Goal: Information Seeking & Learning: Learn about a topic

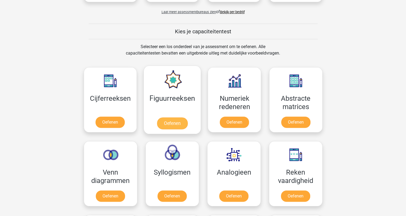
scroll to position [188, 0]
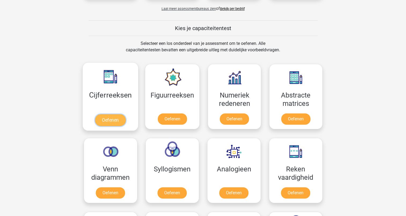
click at [101, 124] on link "Oefenen" at bounding box center [110, 120] width 31 height 12
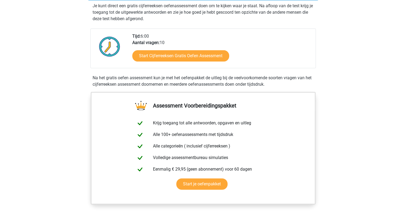
scroll to position [81, 0]
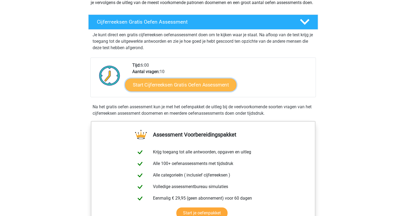
click at [175, 91] on link "Start Cijferreeksen Gratis Oefen Assessment" at bounding box center [180, 84] width 111 height 13
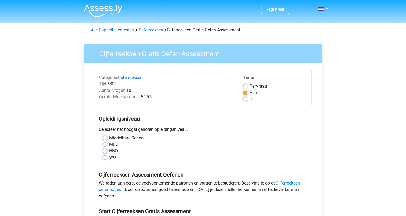
click at [242, 101] on div "Timer Per Vraag Aan Uit" at bounding box center [275, 88] width 72 height 28
click at [250, 101] on label "Uit" at bounding box center [252, 99] width 5 height 6
click at [244, 101] on input "Uit" at bounding box center [245, 98] width 4 height 5
radio input "true"
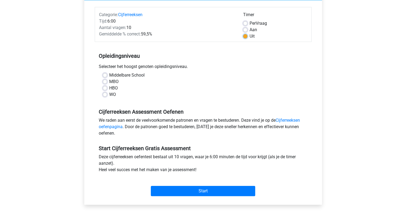
scroll to position [81, 0]
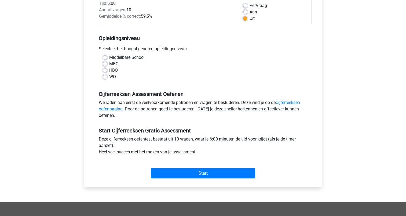
click at [109, 62] on label "MBO" at bounding box center [113, 64] width 9 height 6
click at [104, 62] on input "MBO" at bounding box center [105, 63] width 4 height 5
radio input "true"
click at [109, 72] on label "HBO" at bounding box center [113, 70] width 9 height 6
click at [105, 72] on input "HBO" at bounding box center [105, 69] width 4 height 5
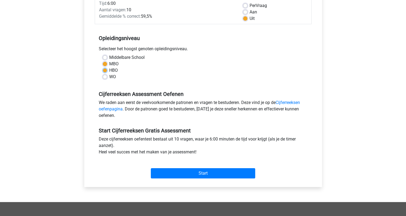
radio input "true"
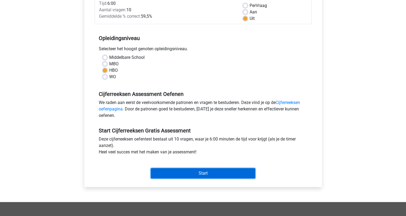
click at [178, 169] on input "Start" at bounding box center [203, 173] width 104 height 10
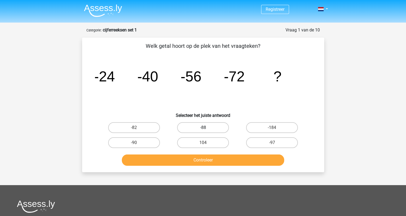
click at [209, 125] on label "-88" at bounding box center [203, 127] width 52 height 11
click at [207, 128] on input "-88" at bounding box center [204, 129] width 3 height 3
radio input "true"
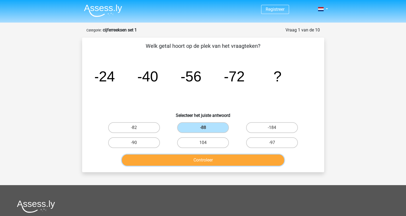
click at [205, 160] on button "Controleer" at bounding box center [203, 159] width 162 height 11
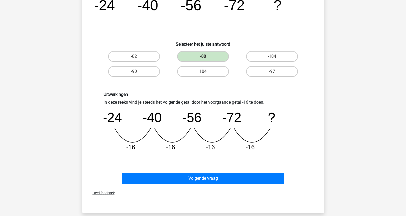
scroll to position [81, 0]
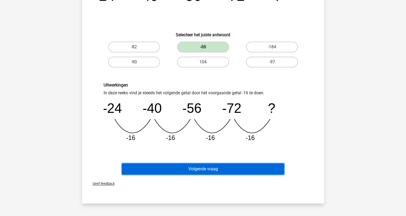
click at [204, 168] on button "Volgende vraag" at bounding box center [203, 168] width 162 height 11
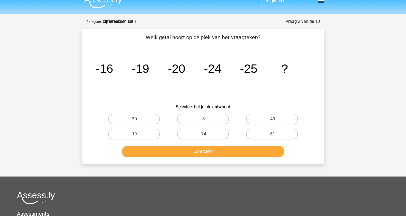
scroll to position [0, 0]
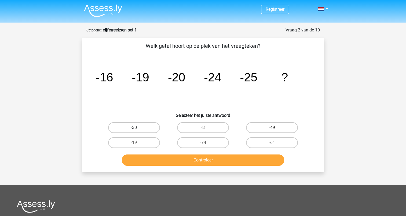
click at [144, 130] on label "-30" at bounding box center [134, 127] width 52 height 11
click at [137, 130] on input "-30" at bounding box center [135, 129] width 3 height 3
radio input "true"
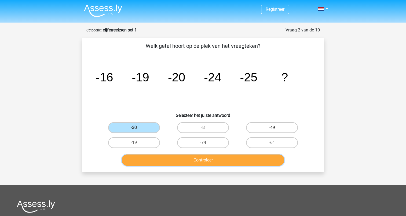
click at [171, 160] on button "Controleer" at bounding box center [203, 159] width 162 height 11
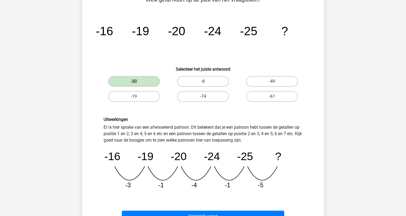
scroll to position [54, 0]
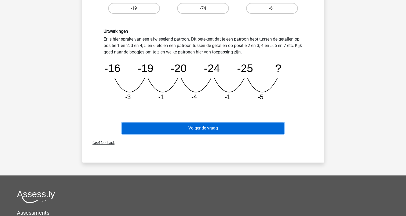
click at [183, 129] on button "Volgende vraag" at bounding box center [203, 127] width 162 height 11
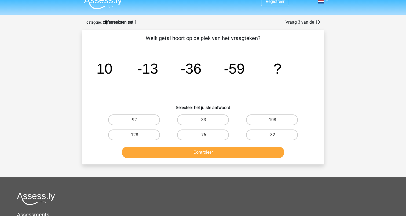
scroll to position [0, 0]
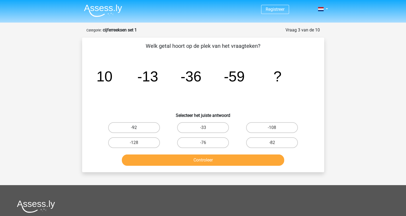
click at [140, 128] on label "-92" at bounding box center [134, 127] width 52 height 11
click at [137, 128] on input "-92" at bounding box center [135, 129] width 3 height 3
radio input "true"
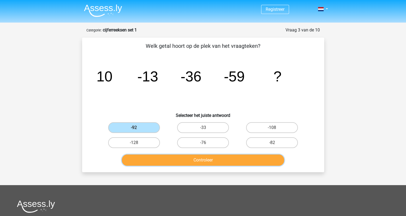
click at [169, 159] on button "Controleer" at bounding box center [203, 159] width 162 height 11
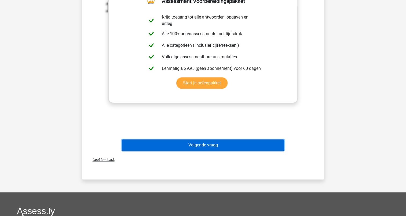
click at [227, 146] on button "Volgende vraag" at bounding box center [203, 144] width 162 height 11
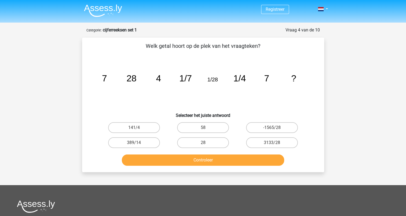
drag, startPoint x: 209, startPoint y: 139, endPoint x: 209, endPoint y: 149, distance: 10.0
click at [209, 139] on label "28" at bounding box center [203, 142] width 52 height 11
click at [207, 143] on input "28" at bounding box center [204, 144] width 3 height 3
radio input "true"
click at [206, 168] on div "Welk getal hoort op de plek van het vraagteken? image/svg+xml 7 28 4 1/7 1/28 1…" at bounding box center [203, 105] width 242 height 135
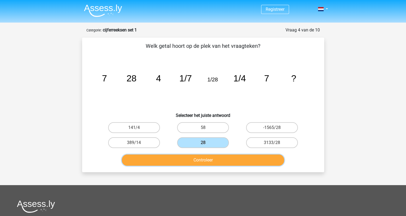
click at [209, 158] on button "Controleer" at bounding box center [203, 159] width 162 height 11
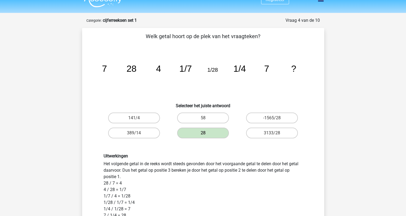
scroll to position [27, 0]
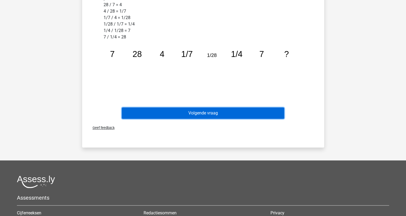
click at [219, 117] on button "Volgende vraag" at bounding box center [203, 112] width 162 height 11
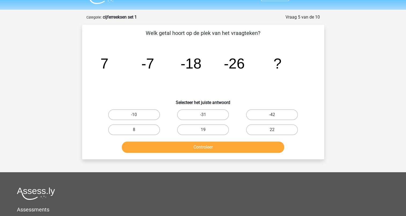
scroll to position [0, 0]
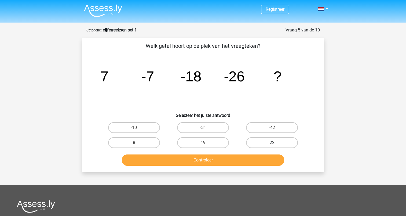
drag, startPoint x: 262, startPoint y: 143, endPoint x: 258, endPoint y: 144, distance: 4.8
click at [262, 143] on label "22" at bounding box center [272, 142] width 52 height 11
click at [272, 143] on input "22" at bounding box center [273, 144] width 3 height 3
radio input "true"
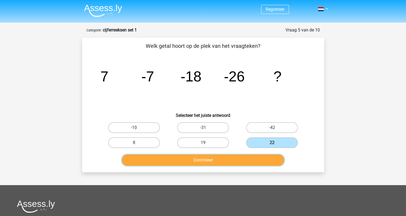
click at [254, 156] on button "Controleer" at bounding box center [203, 159] width 162 height 11
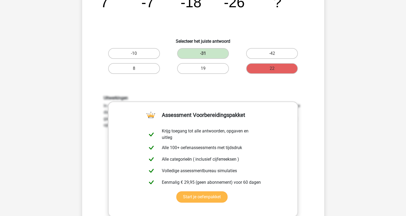
scroll to position [27, 0]
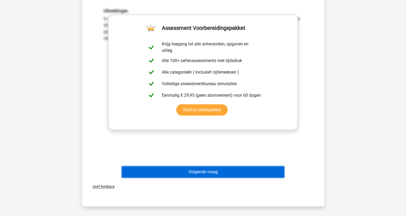
click at [216, 171] on button "Volgende vraag" at bounding box center [203, 171] width 162 height 11
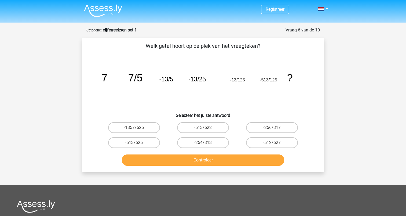
scroll to position [0, 0]
